Goal: Transaction & Acquisition: Purchase product/service

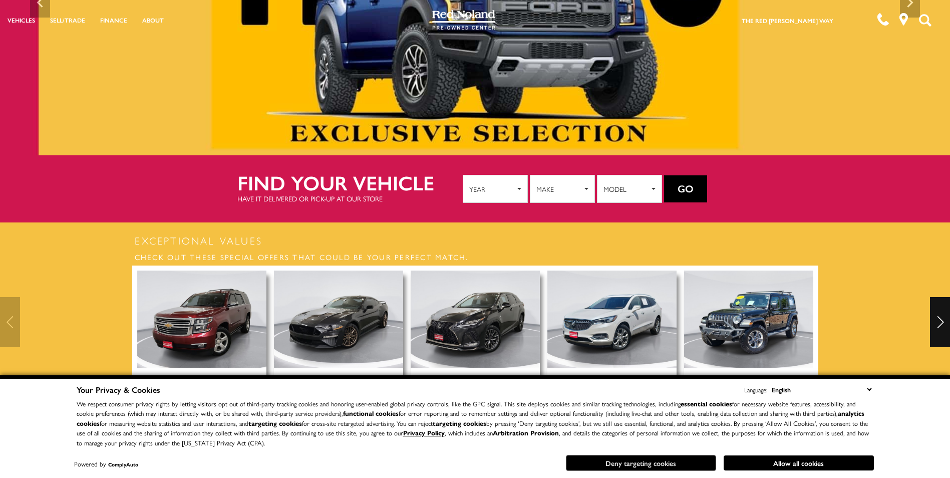
click at [680, 464] on button "Deny targeting cookies" at bounding box center [641, 462] width 150 height 16
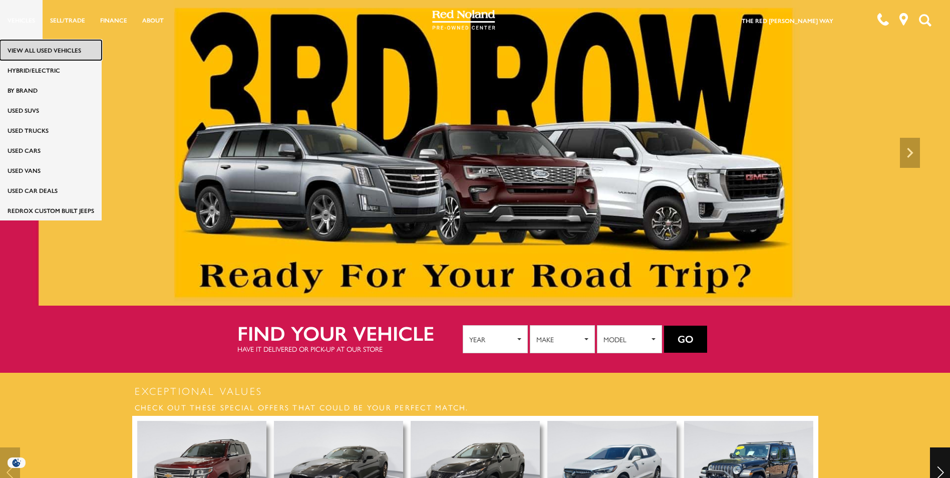
click at [24, 48] on link "View All Used Vehicles" at bounding box center [51, 50] width 102 height 20
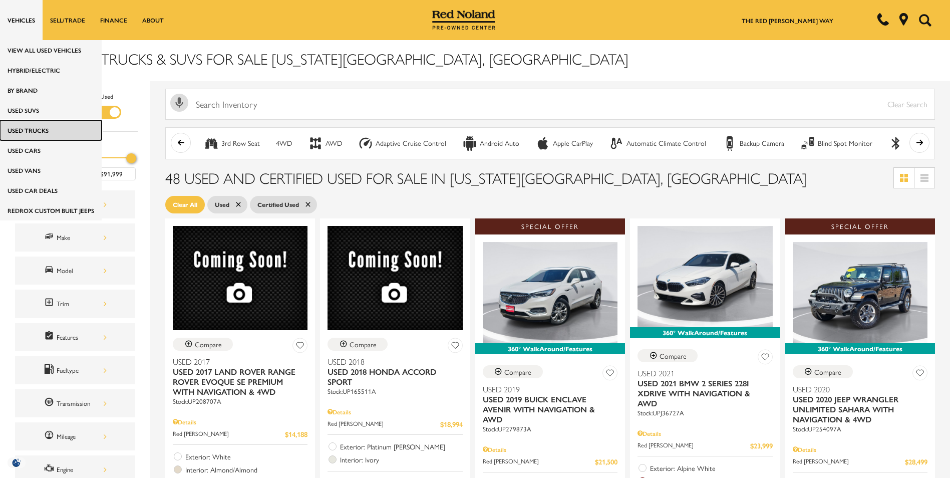
click at [28, 127] on link "Used Trucks" at bounding box center [51, 130] width 102 height 20
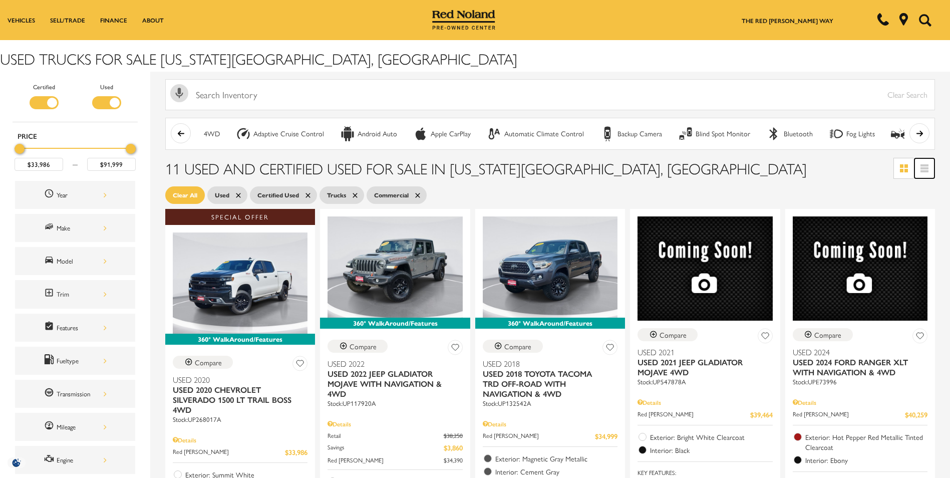
click at [928, 167] on icon at bounding box center [924, 168] width 8 height 2
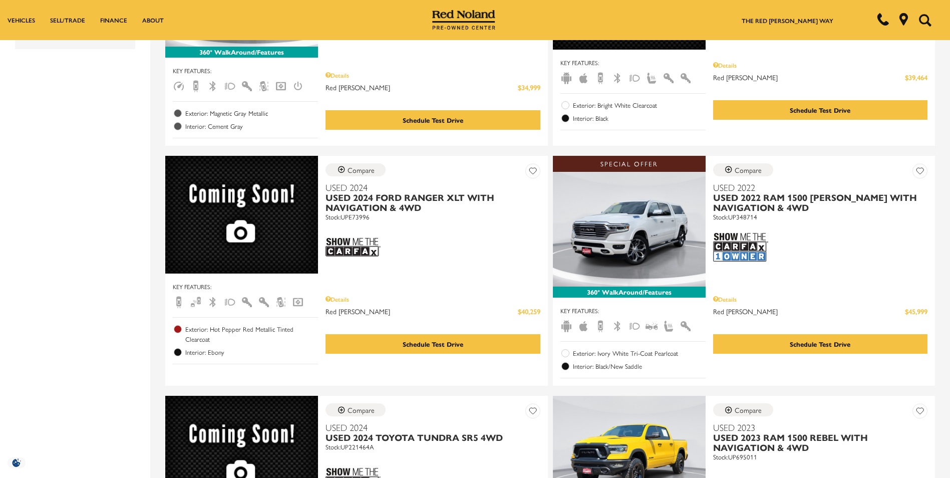
scroll to position [501, 0]
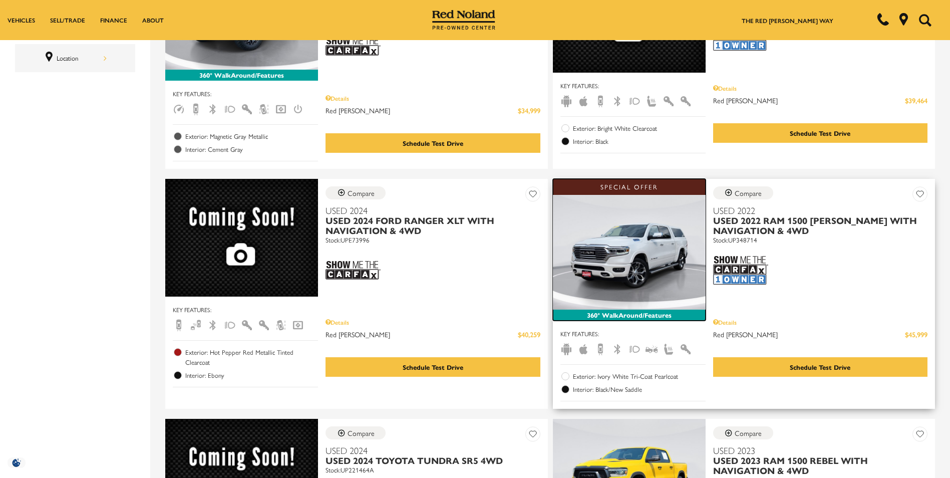
click at [631, 284] on img at bounding box center [629, 252] width 153 height 115
click at [627, 224] on img at bounding box center [629, 252] width 153 height 115
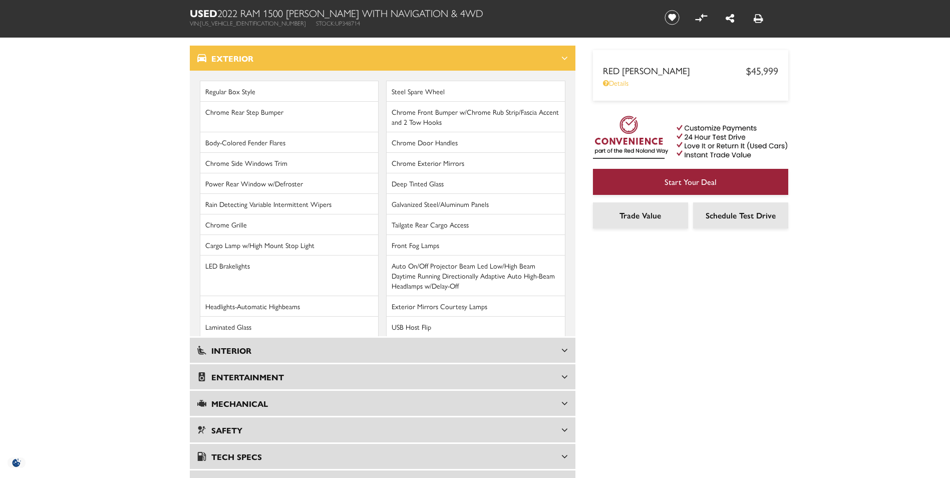
scroll to position [1452, 0]
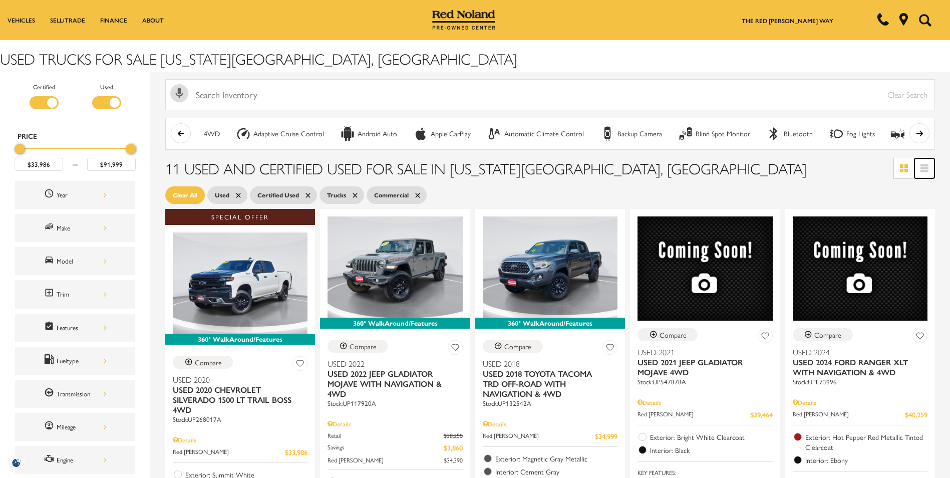
click at [927, 167] on link at bounding box center [924, 168] width 20 height 20
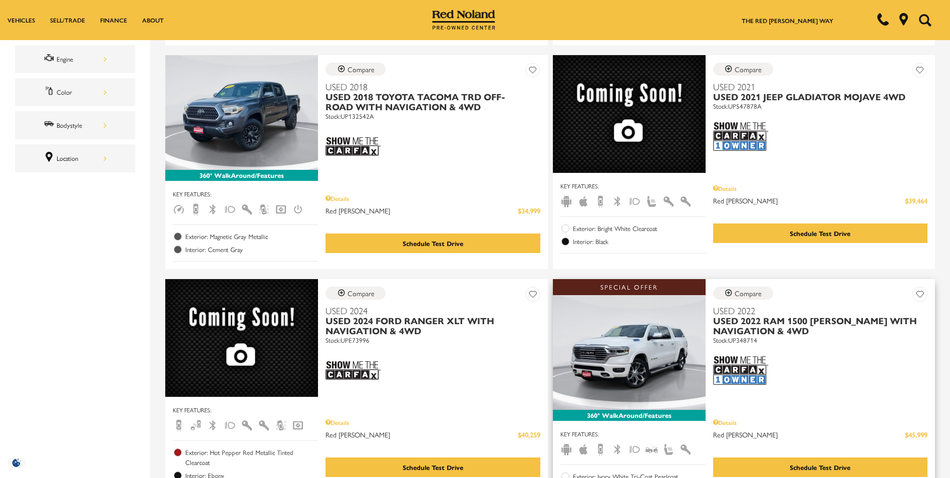
scroll to position [601, 0]
